Goal: Check status: Check status

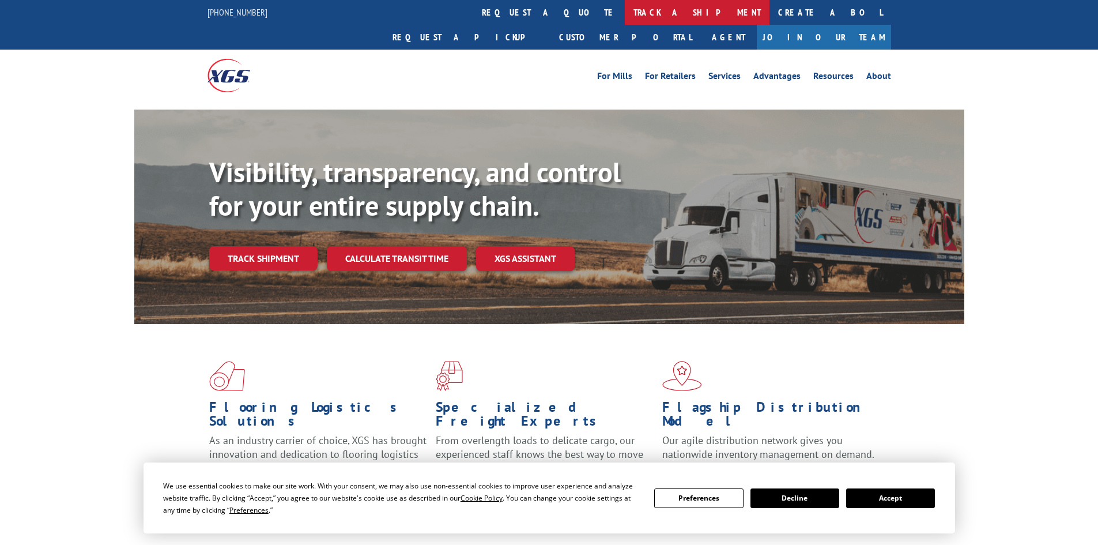
click at [625, 13] on link "track a shipment" at bounding box center [697, 12] width 145 height 25
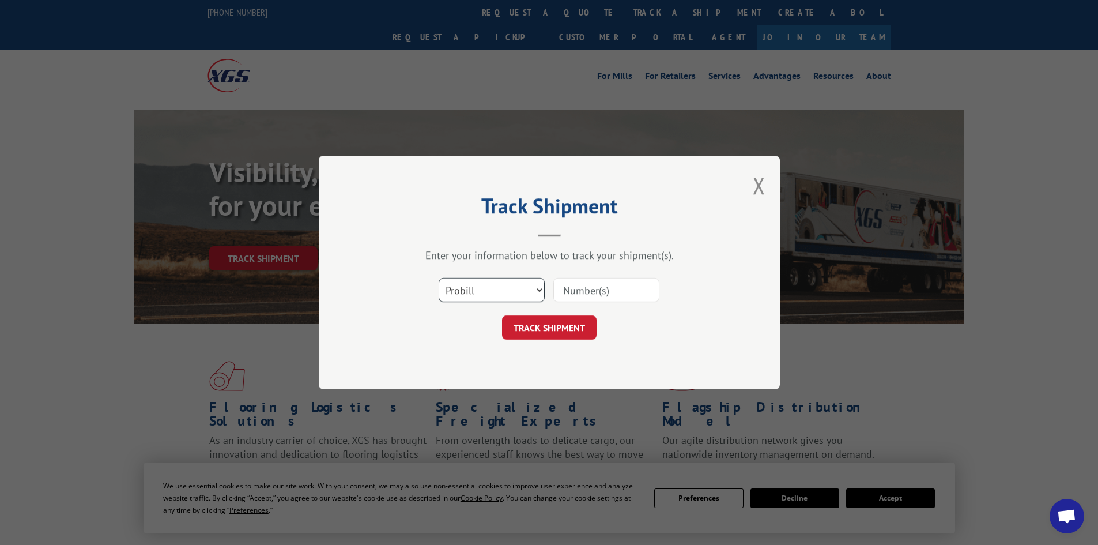
click at [479, 293] on select "Select category... Probill BOL PO" at bounding box center [492, 290] width 106 height 24
select select "bol"
click at [439, 278] on select "Select category... Probill BOL PO" at bounding box center [492, 290] width 106 height 24
click at [613, 289] on input at bounding box center [606, 290] width 106 height 24
paste input "5495287"
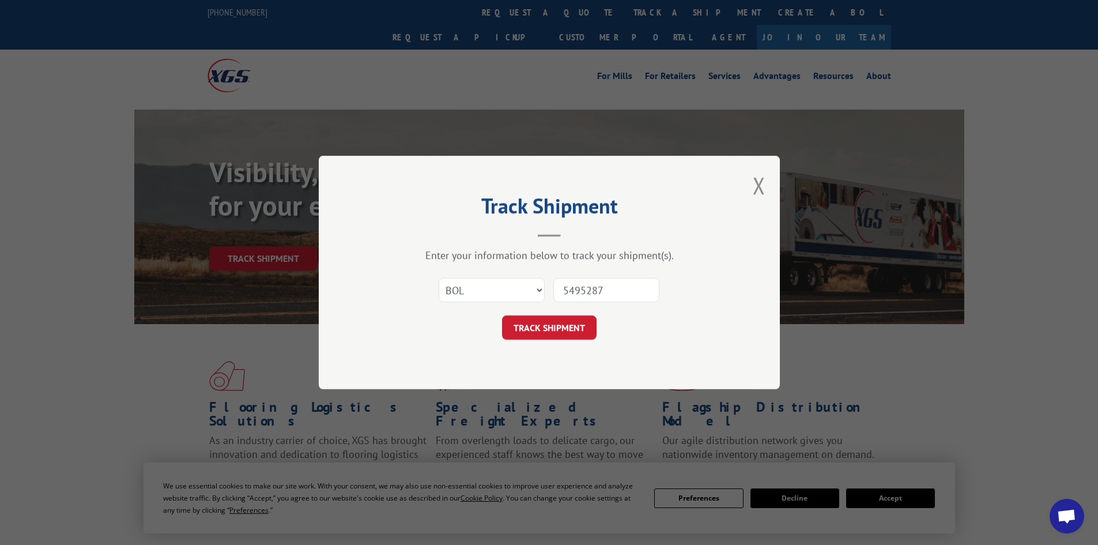
type input "5495287"
click at [502, 315] on button "TRACK SHIPMENT" at bounding box center [549, 327] width 95 height 24
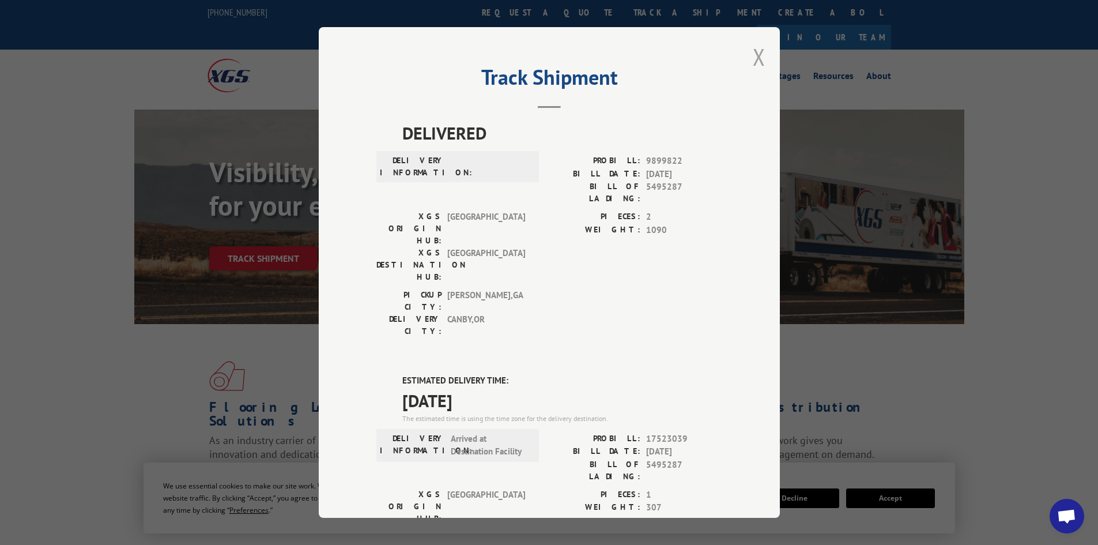
click at [756, 54] on button "Close modal" at bounding box center [759, 56] width 13 height 31
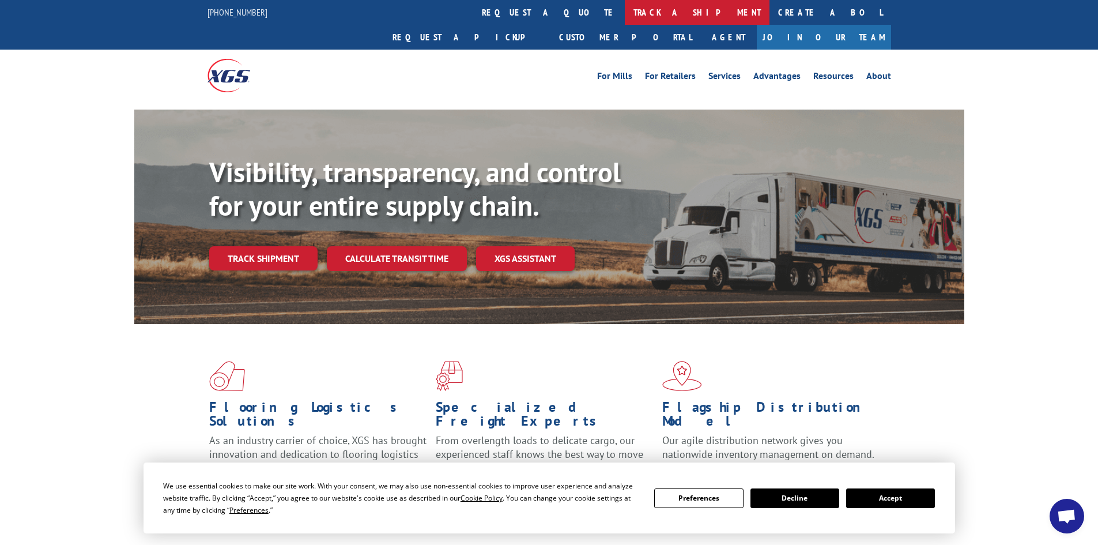
click at [625, 13] on link "track a shipment" at bounding box center [697, 12] width 145 height 25
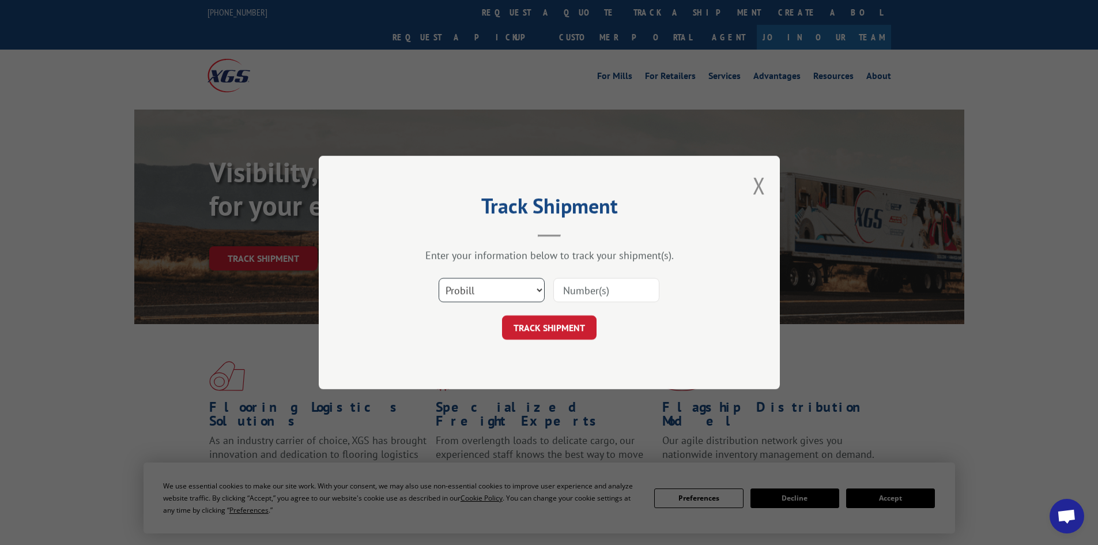
click at [458, 292] on select "Select category... Probill BOL PO" at bounding box center [492, 290] width 106 height 24
select select "bol"
click at [439, 278] on select "Select category... Probill BOL PO" at bounding box center [492, 290] width 106 height 24
click at [602, 297] on input at bounding box center [606, 290] width 106 height 24
paste input "5522227"
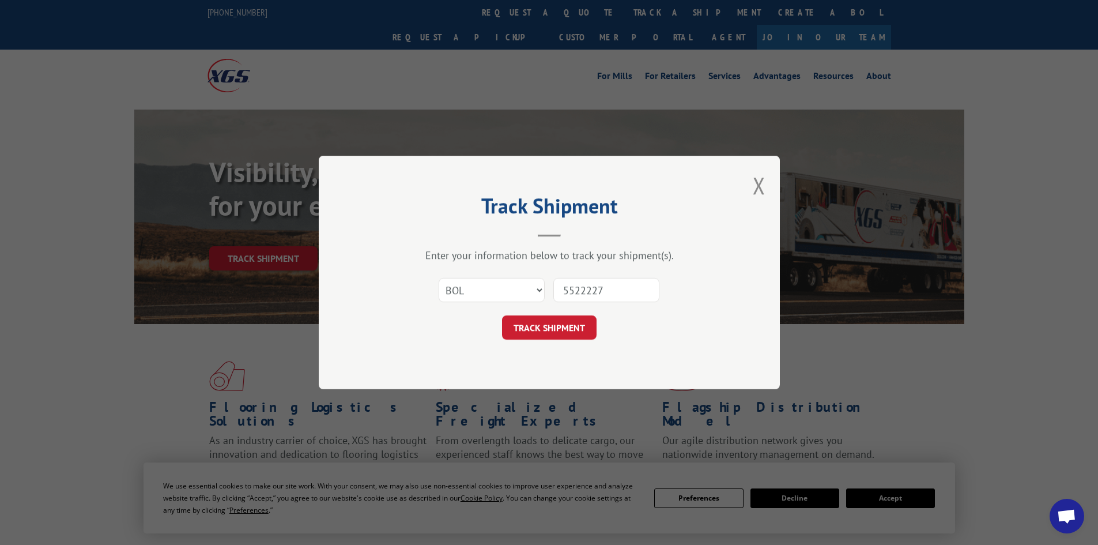
type input "5522227"
click at [502, 315] on button "TRACK SHIPMENT" at bounding box center [549, 327] width 95 height 24
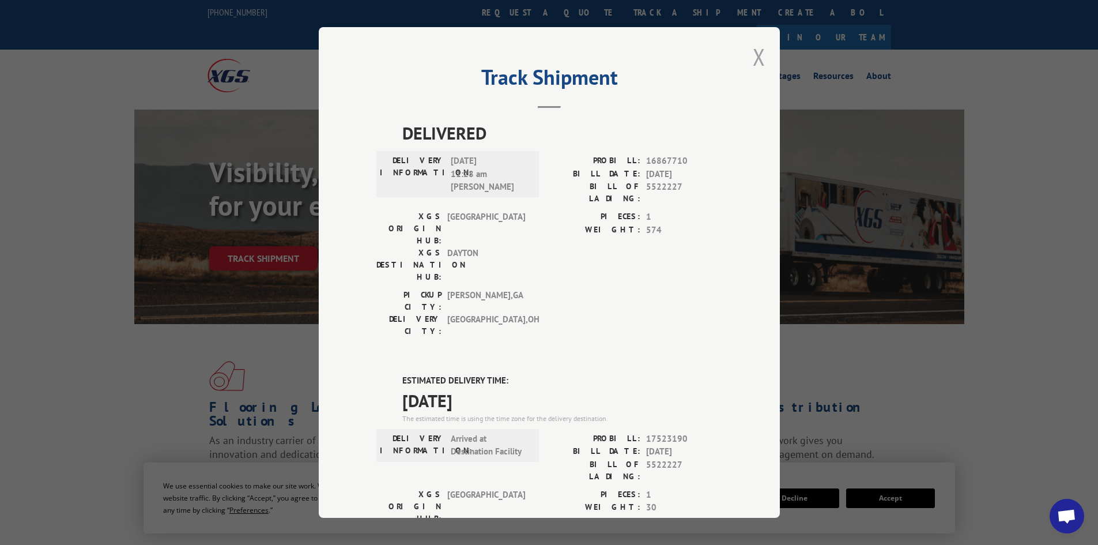
click at [753, 58] on button "Close modal" at bounding box center [759, 56] width 13 height 31
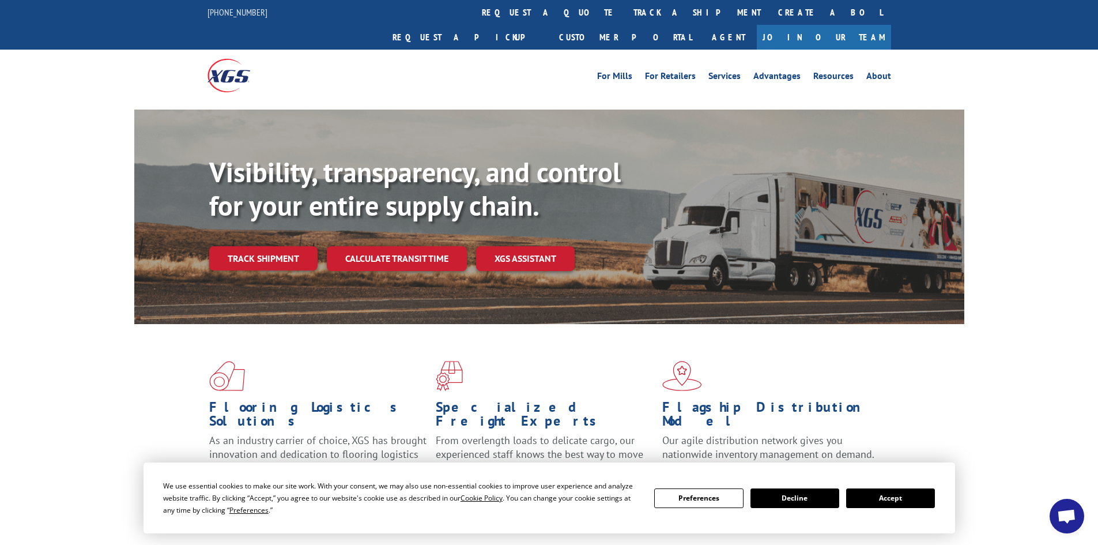
click at [625, 11] on link "track a shipment" at bounding box center [697, 12] width 145 height 25
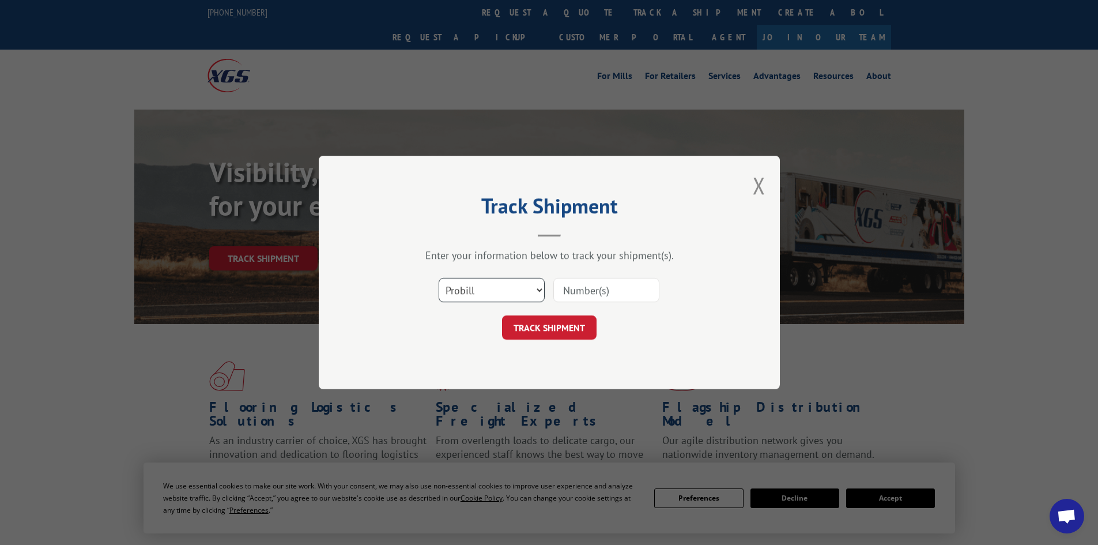
click at [478, 289] on select "Select category... Probill BOL PO" at bounding box center [492, 290] width 106 height 24
select select "bol"
click at [439, 278] on select "Select category... Probill BOL PO" at bounding box center [492, 290] width 106 height 24
click at [615, 283] on input at bounding box center [606, 290] width 106 height 24
paste input "5522227"
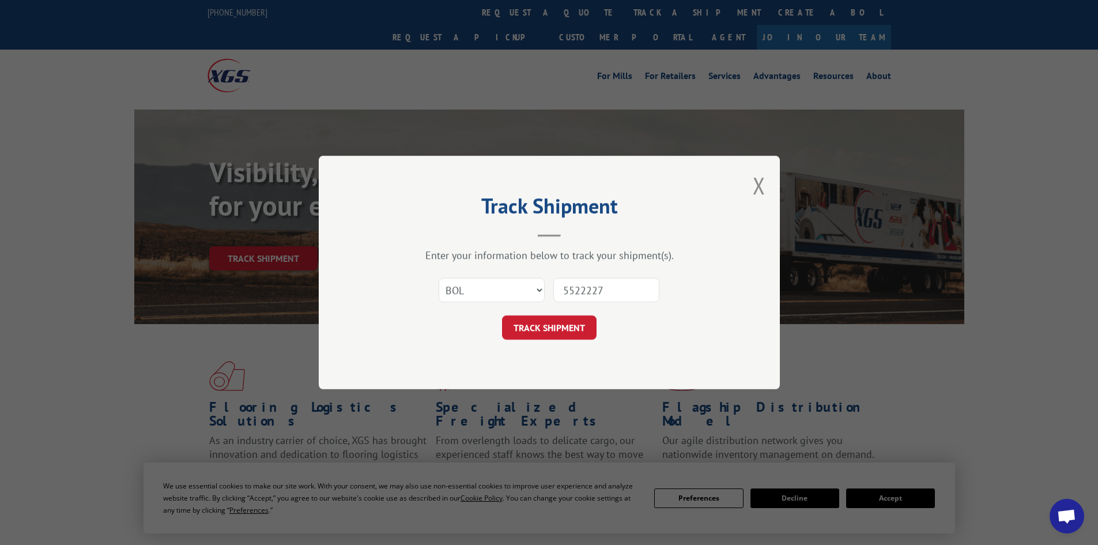
type input "5522227"
click at [502, 315] on button "TRACK SHIPMENT" at bounding box center [549, 327] width 95 height 24
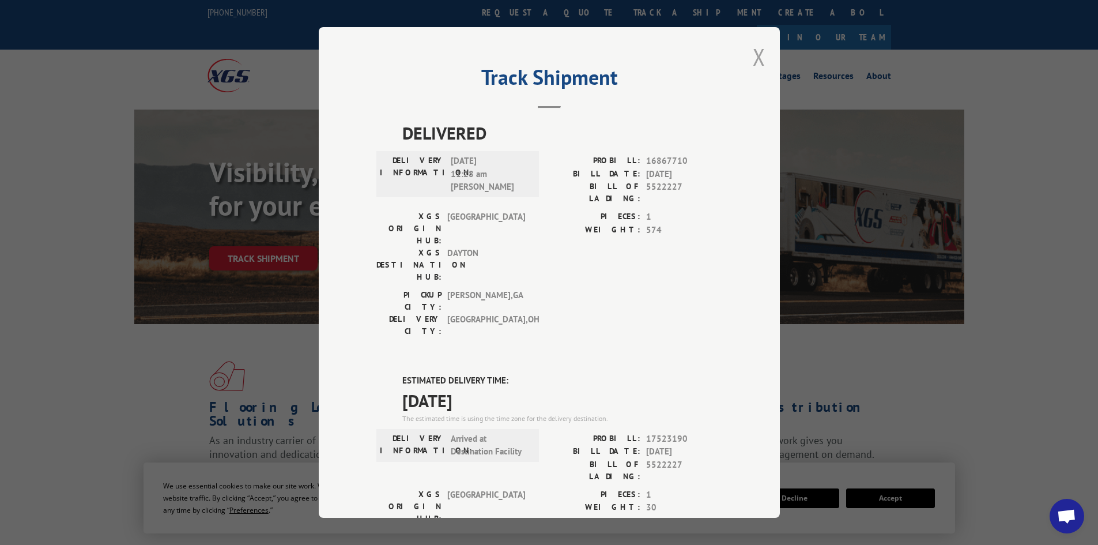
click at [753, 50] on button "Close modal" at bounding box center [759, 56] width 13 height 31
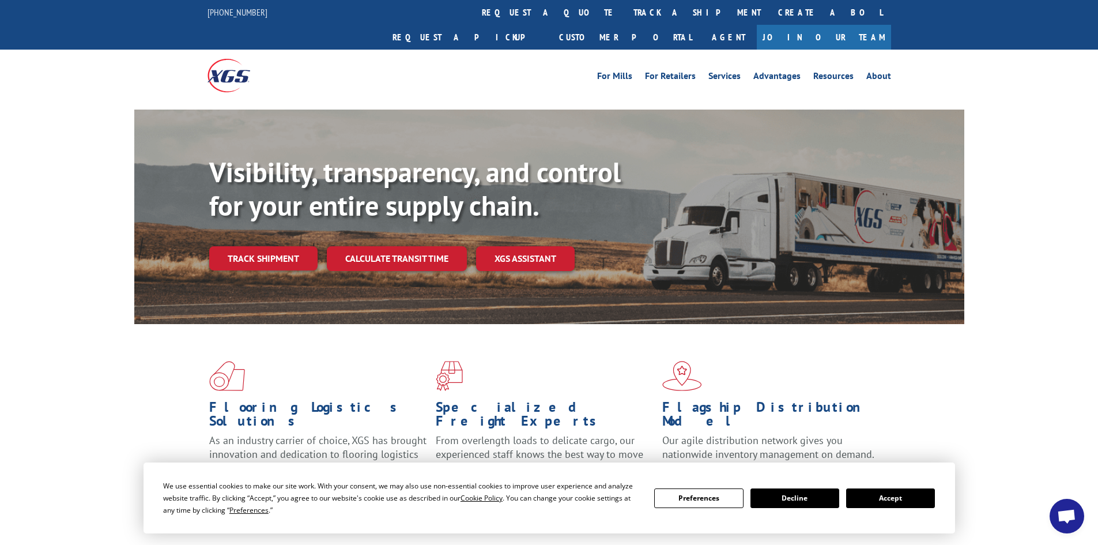
click at [625, 10] on link "track a shipment" at bounding box center [697, 12] width 145 height 25
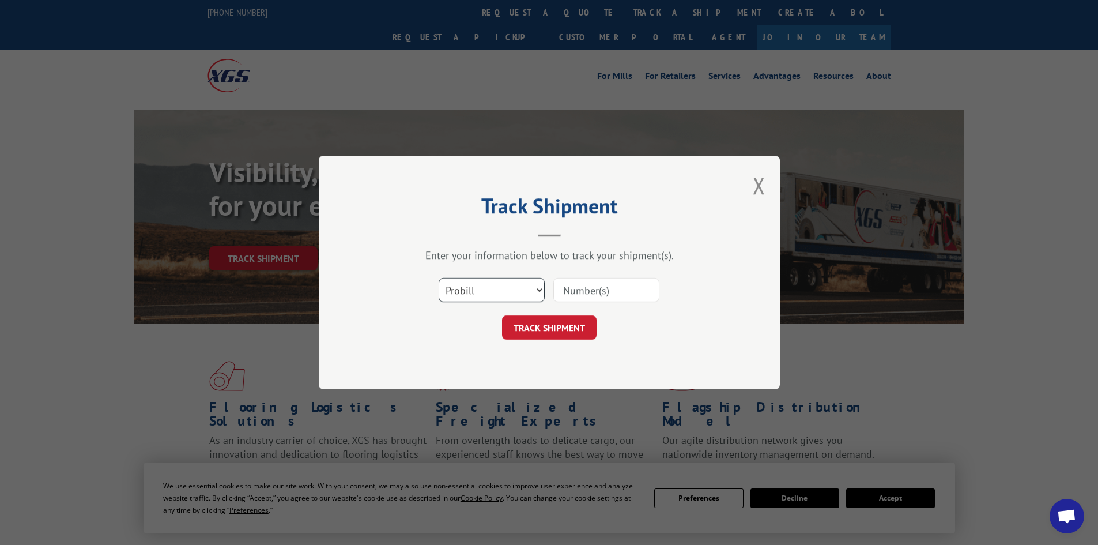
click at [471, 300] on select "Select category... Probill BOL PO" at bounding box center [492, 290] width 106 height 24
select select "bol"
click at [439, 278] on select "Select category... Probill BOL PO" at bounding box center [492, 290] width 106 height 24
click at [596, 284] on input at bounding box center [606, 290] width 106 height 24
paste input "7048649"
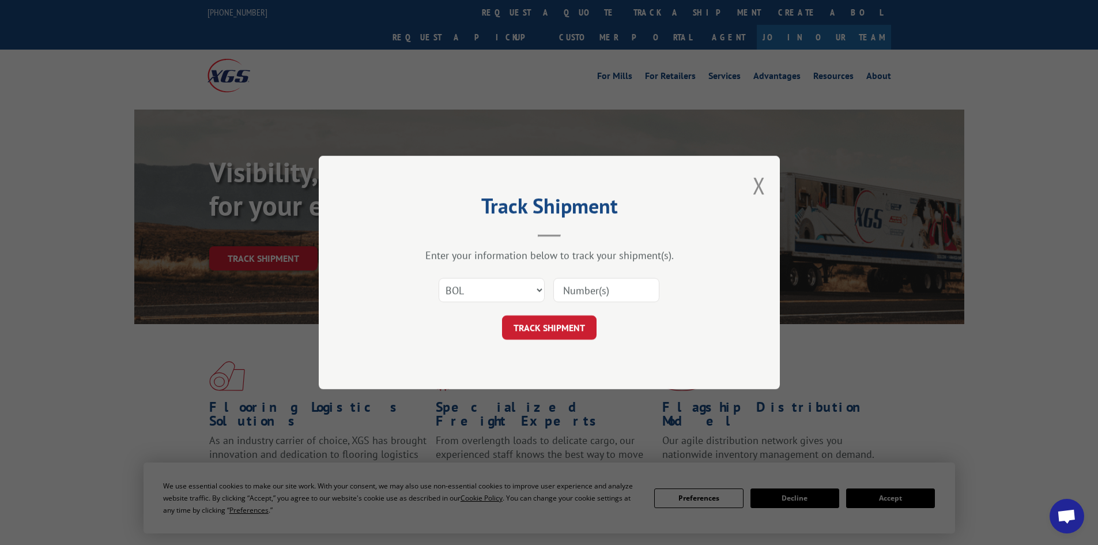
type input "7048649"
click button "TRACK SHIPMENT" at bounding box center [549, 327] width 95 height 24
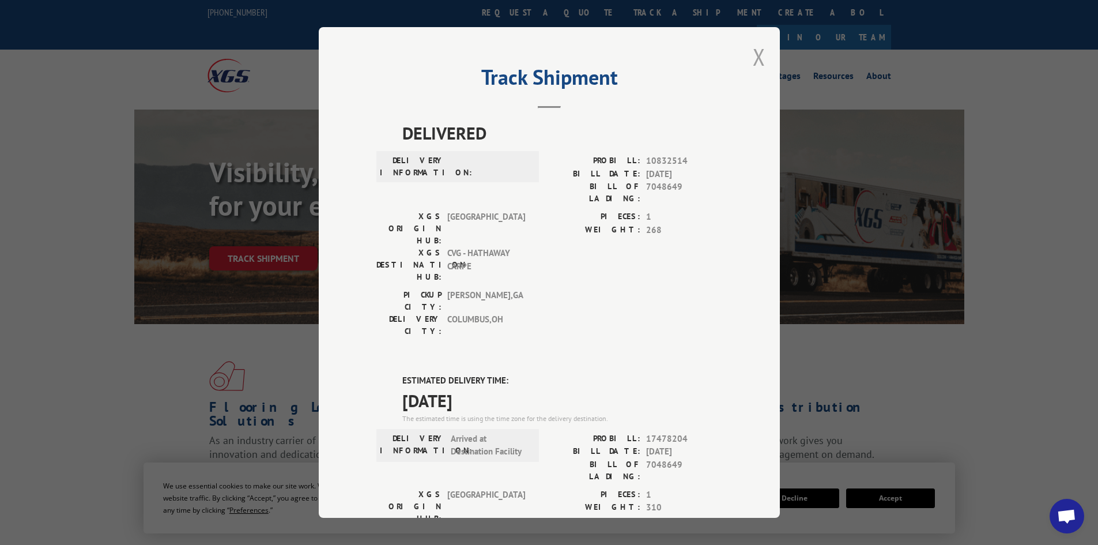
click at [753, 63] on button "Close modal" at bounding box center [759, 56] width 13 height 31
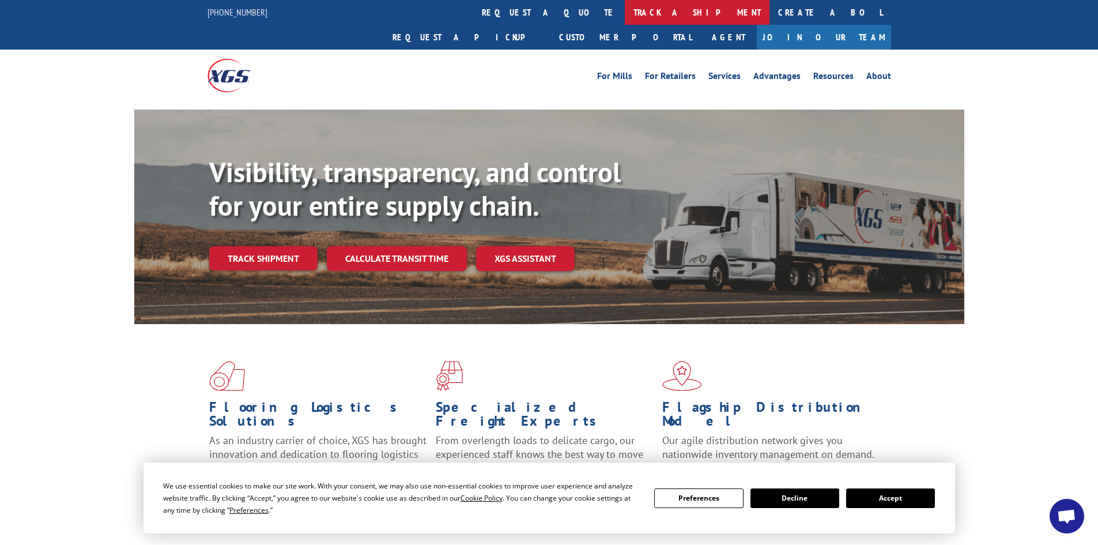
click at [625, 9] on link "track a shipment" at bounding box center [697, 12] width 145 height 25
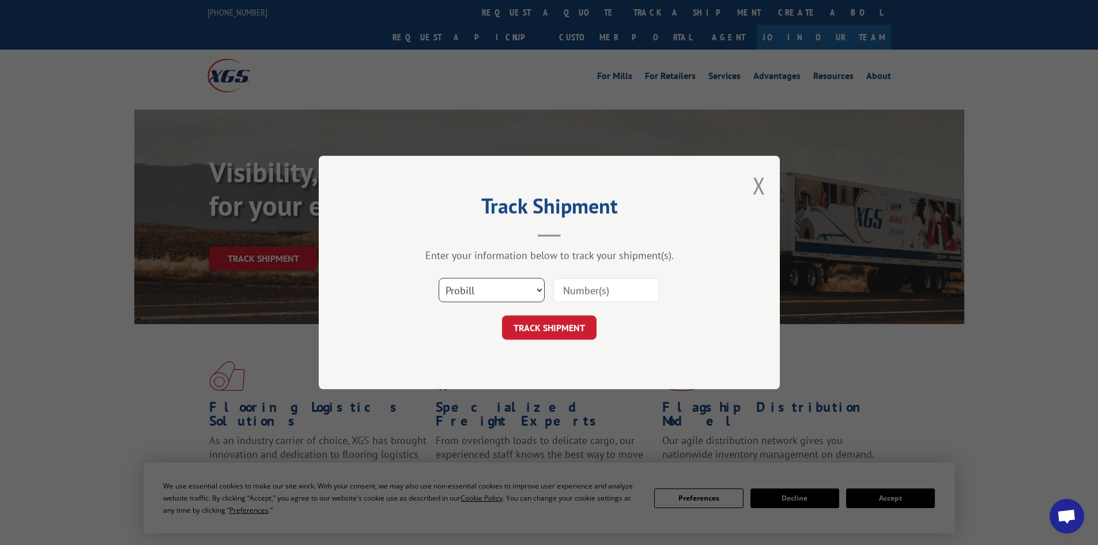
click at [508, 293] on select "Select category... Probill BOL PO" at bounding box center [492, 290] width 106 height 24
select select "bol"
click at [439, 278] on select "Select category... Probill BOL PO" at bounding box center [492, 290] width 106 height 24
click at [617, 287] on input at bounding box center [606, 290] width 106 height 24
paste input "5560206"
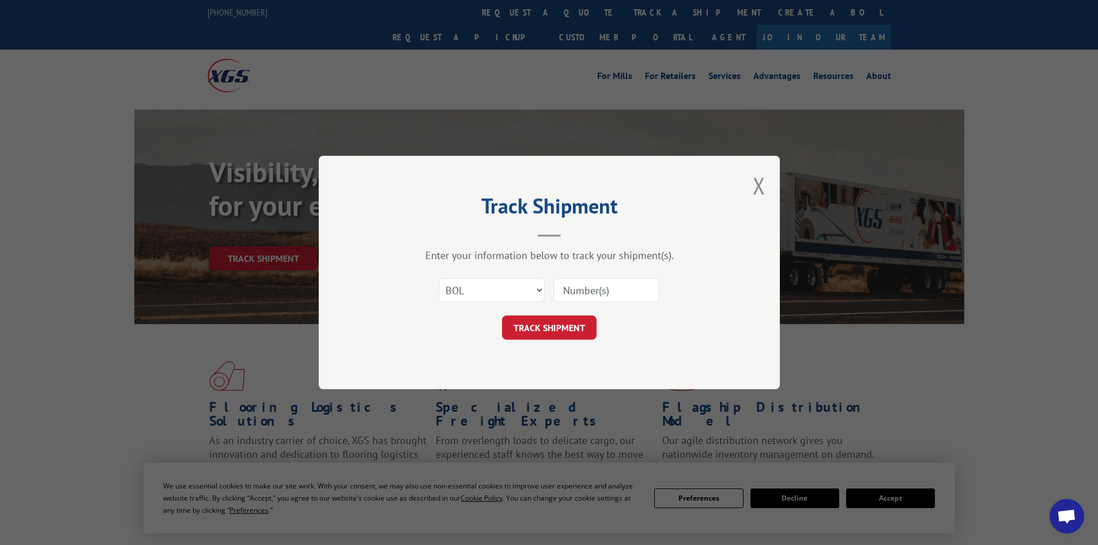
type input "5560206"
click button "TRACK SHIPMENT" at bounding box center [549, 327] width 95 height 24
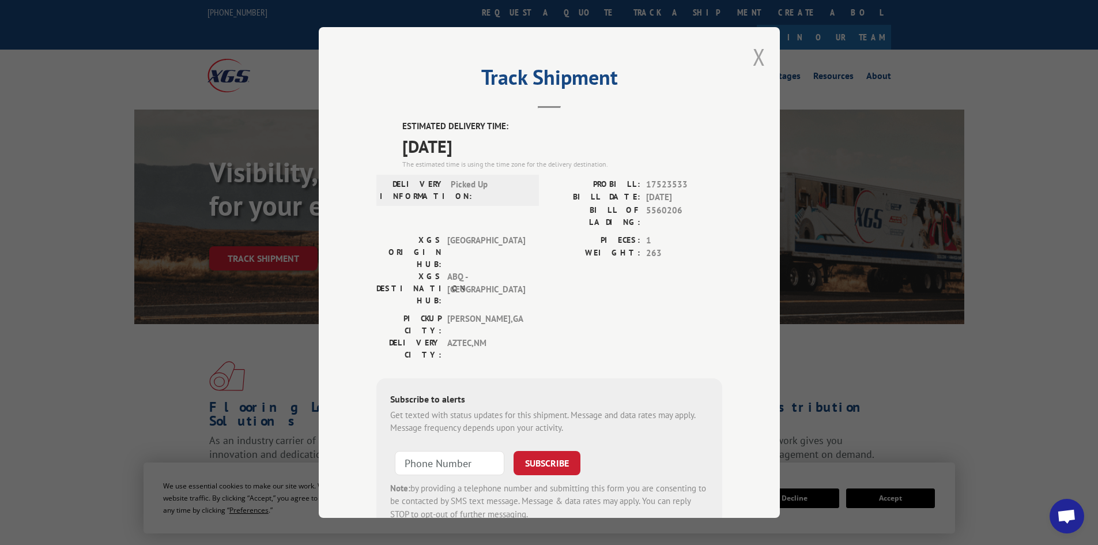
click at [753, 56] on button "Close modal" at bounding box center [759, 56] width 13 height 31
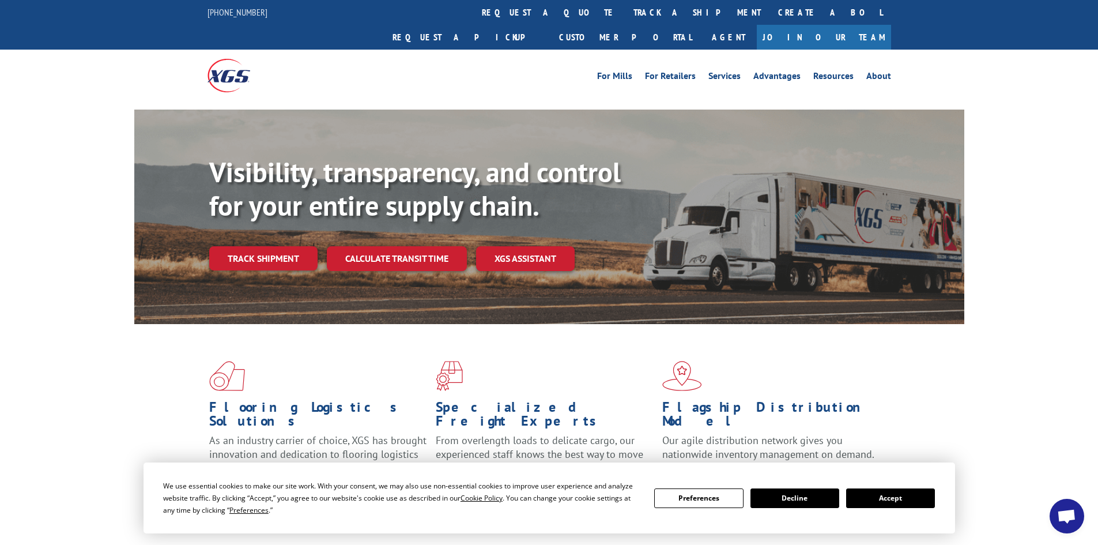
drag, startPoint x: 534, startPoint y: 9, endPoint x: 532, endPoint y: 20, distance: 10.6
click at [625, 9] on link "track a shipment" at bounding box center [697, 12] width 145 height 25
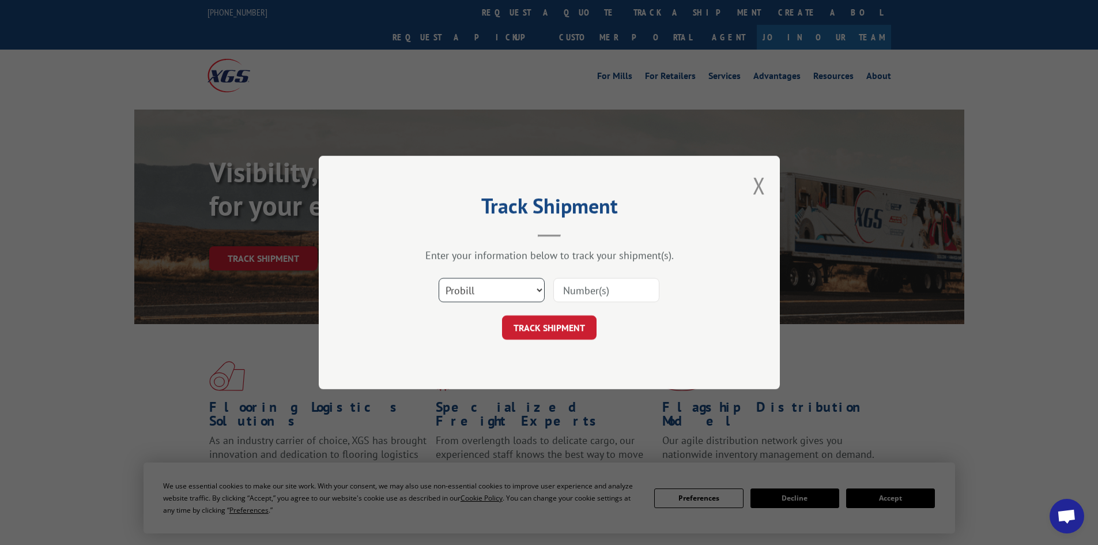
drag, startPoint x: 475, startPoint y: 296, endPoint x: 481, endPoint y: 290, distance: 8.1
click at [476, 296] on select "Select category... Probill BOL PO" at bounding box center [492, 290] width 106 height 24
select select "bol"
click at [439, 278] on select "Select category... Probill BOL PO" at bounding box center [492, 290] width 106 height 24
click at [595, 293] on input at bounding box center [606, 290] width 106 height 24
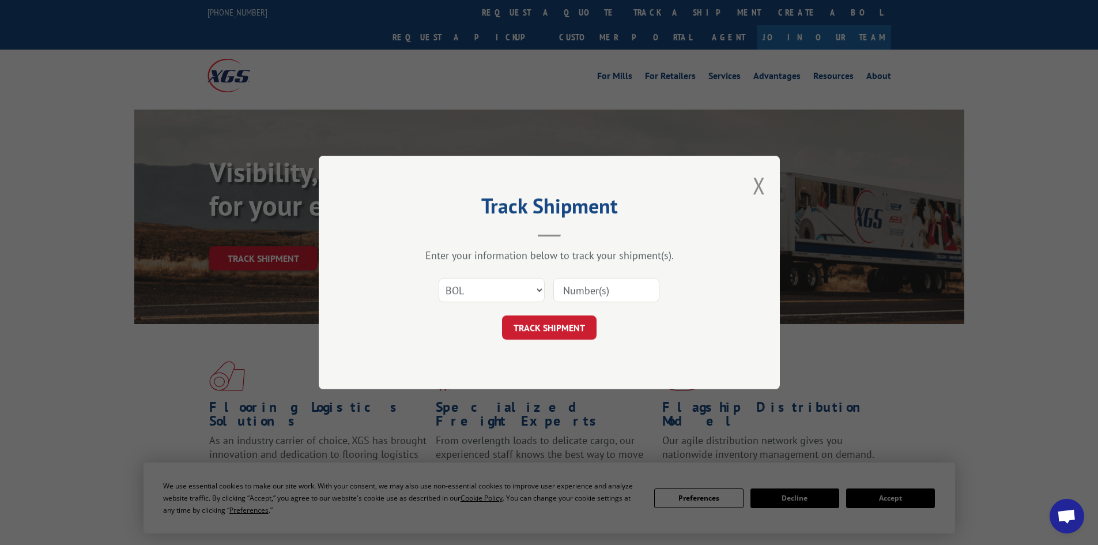
paste input "472320"
type input "472320"
click at [502, 315] on button "TRACK SHIPMENT" at bounding box center [549, 327] width 95 height 24
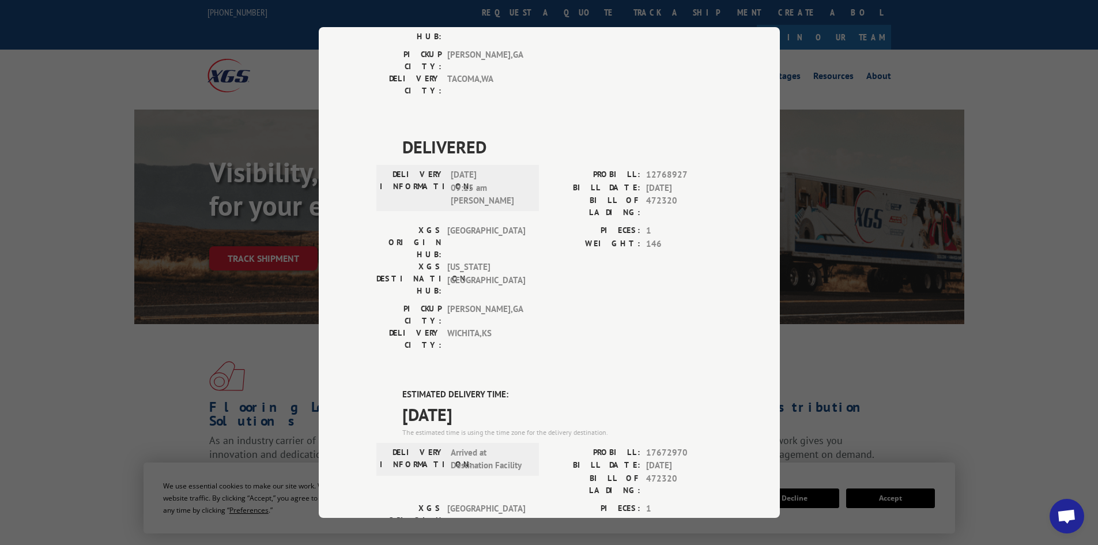
scroll to position [749, 0]
